Goal: Navigation & Orientation: Find specific page/section

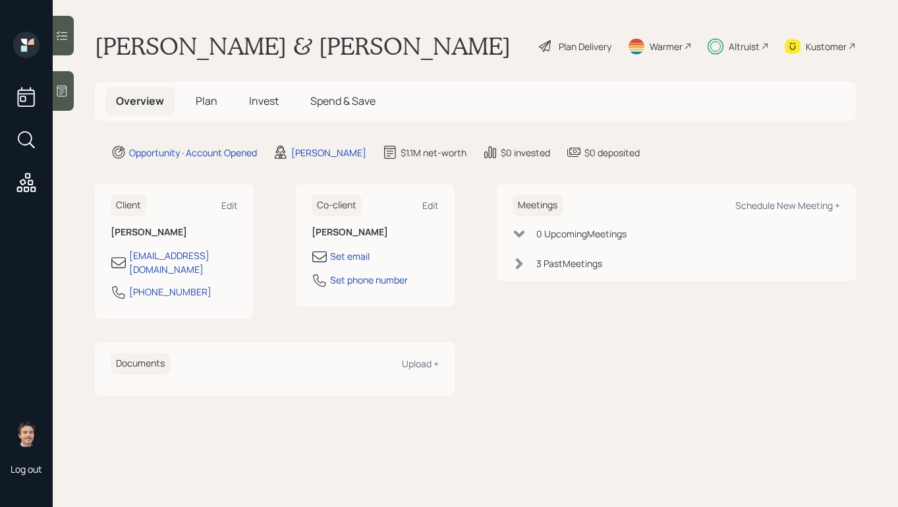
click at [722, 45] on icon at bounding box center [716, 46] width 16 height 16
